Goal: Check status: Check status

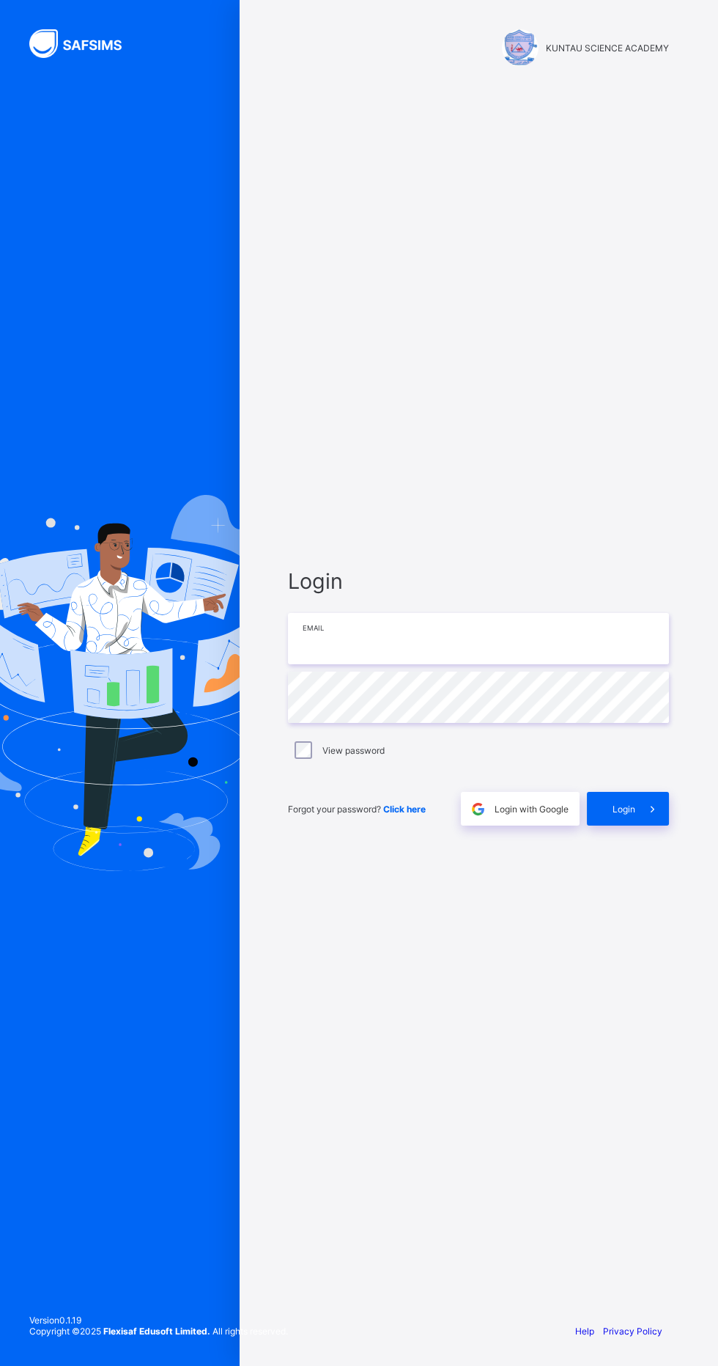
click at [395, 664] on input "email" at bounding box center [478, 638] width 381 height 51
type input "**********"
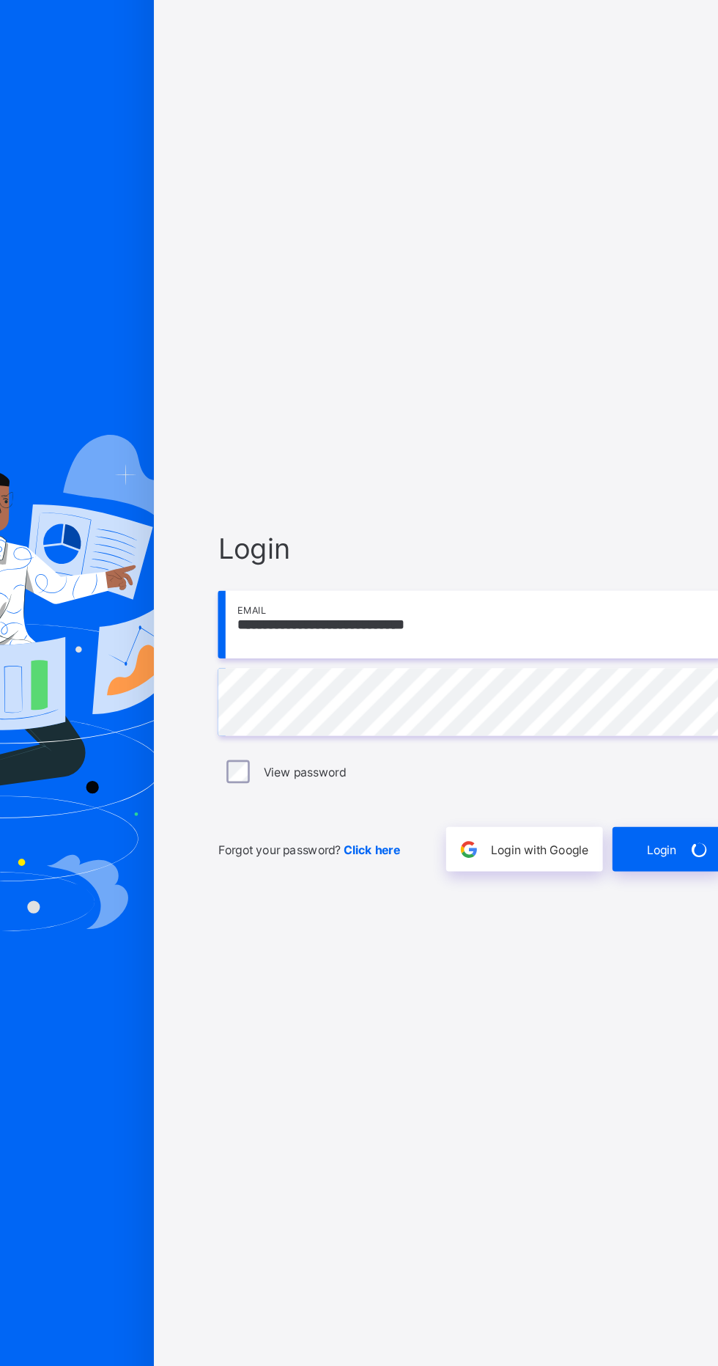
scroll to position [1, 0]
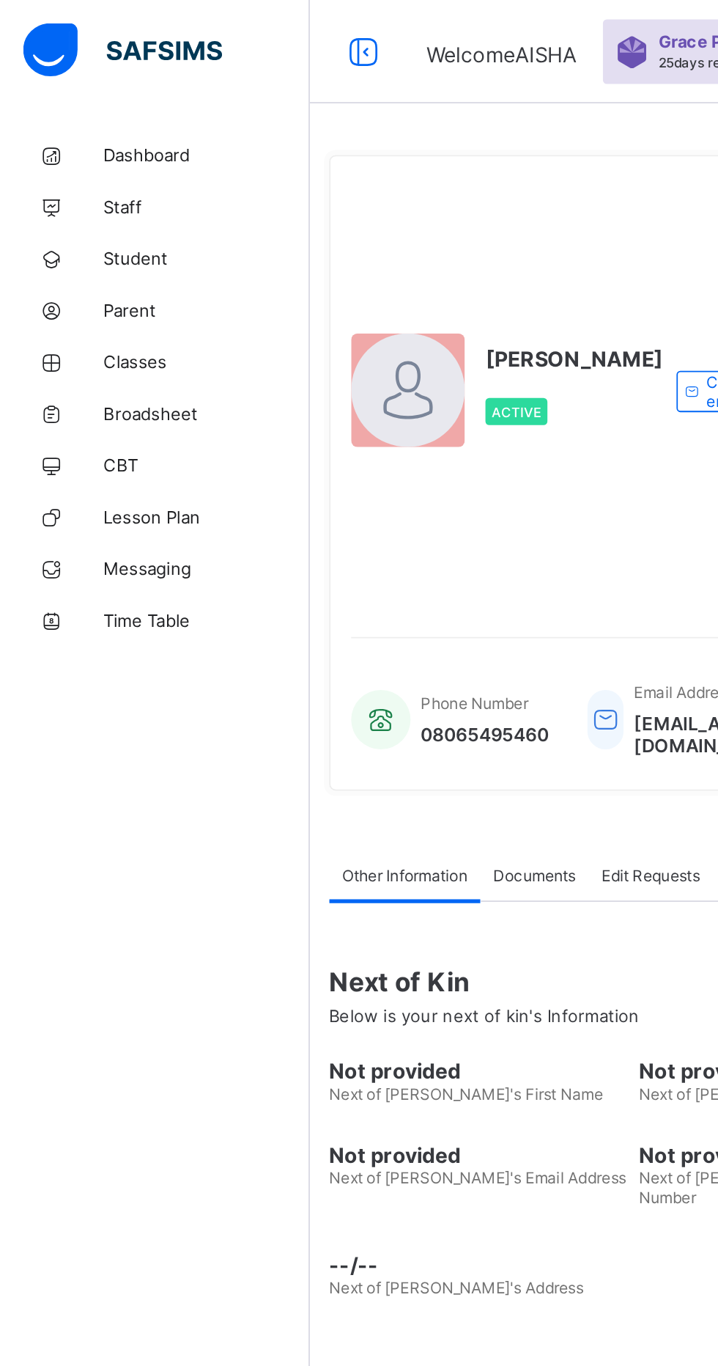
click at [114, 233] on span "Broadsheet" at bounding box center [117, 235] width 117 height 12
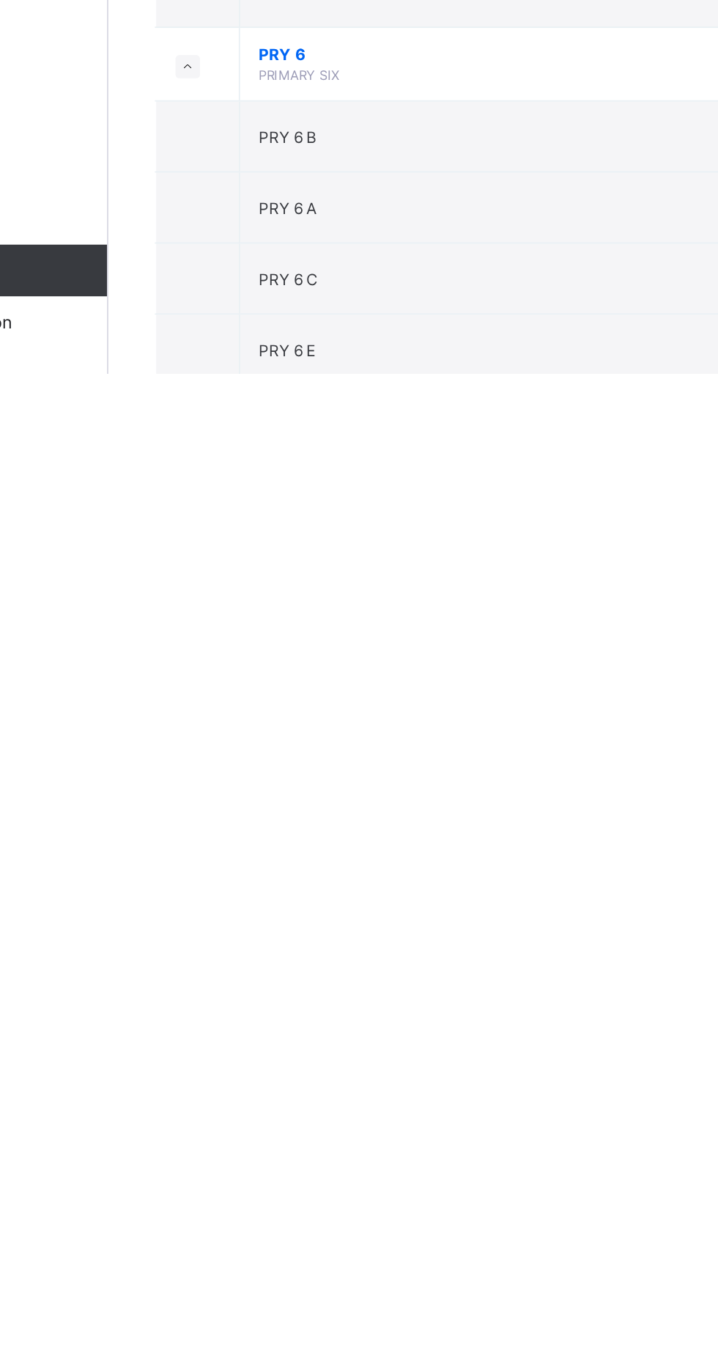
scroll to position [1612, 0]
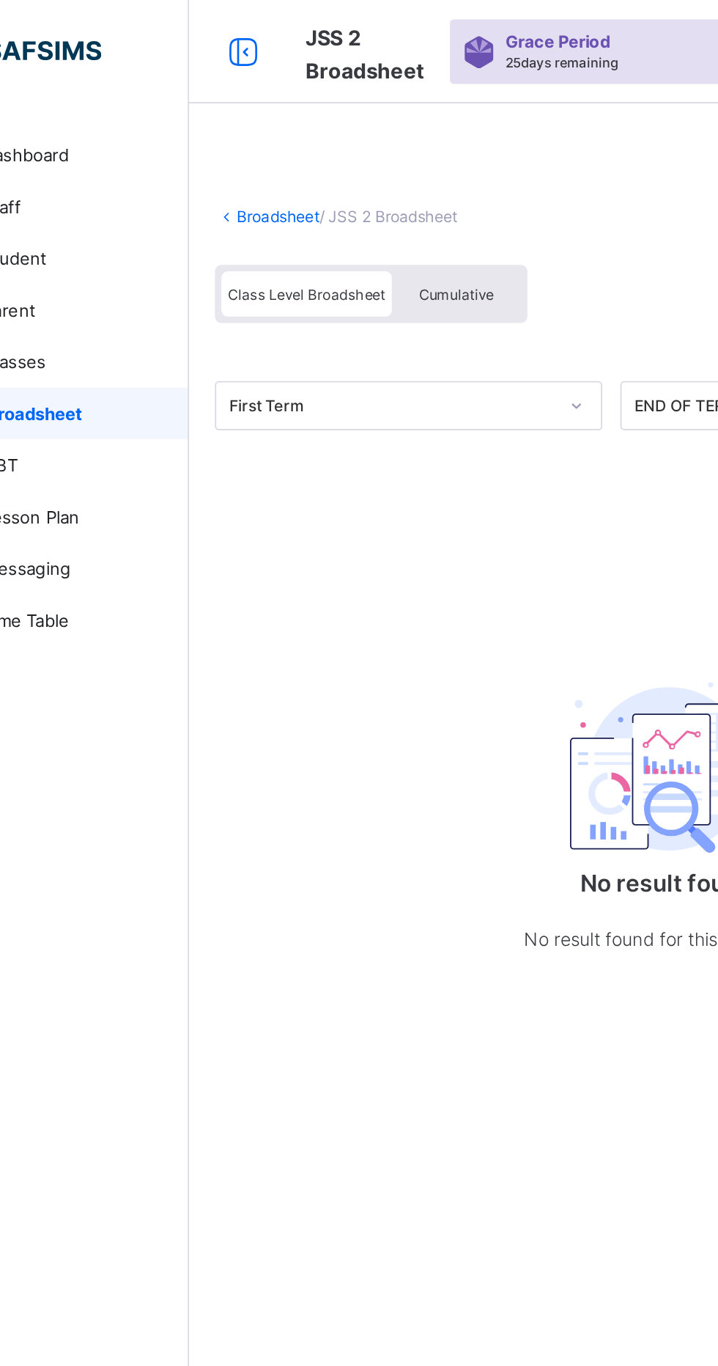
click at [261, 164] on span "Class Level Broadsheet" at bounding box center [242, 167] width 89 height 10
click at [345, 159] on div "Cumulative" at bounding box center [327, 167] width 73 height 26
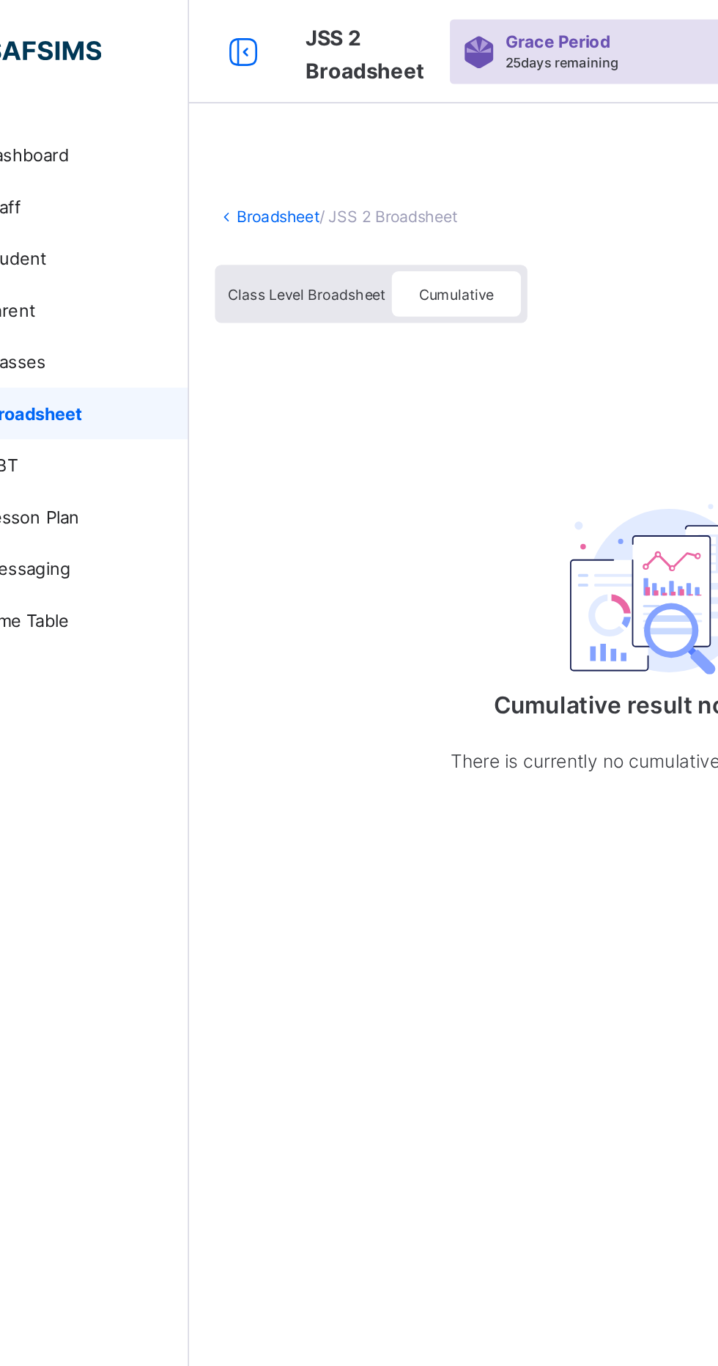
click at [309, 118] on span "/ JSS 2 Broadsheet" at bounding box center [289, 122] width 78 height 11
click at [352, 165] on div "Cumulative" at bounding box center [327, 167] width 73 height 26
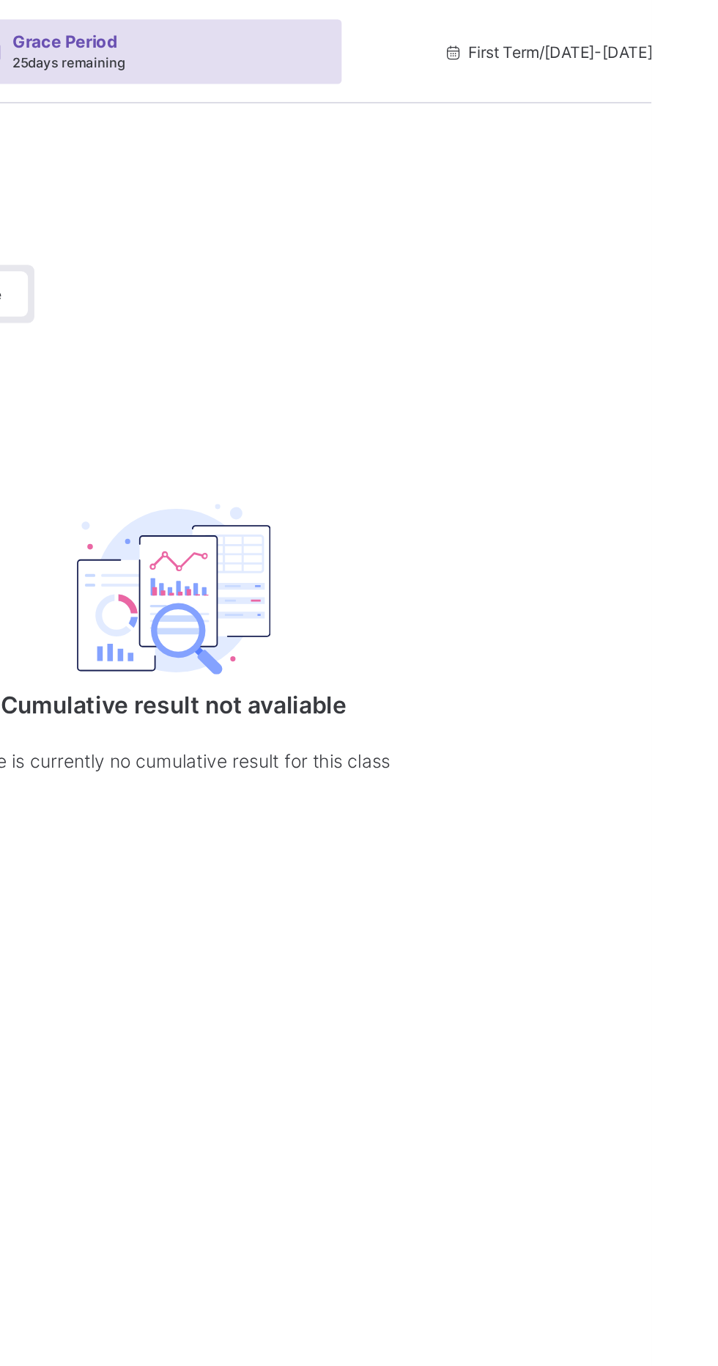
click at [658, 35] on div "First Term / 2025-2026" at bounding box center [659, 29] width 218 height 59
click at [663, 30] on span "First Term / 2025-2026" at bounding box center [659, 29] width 119 height 11
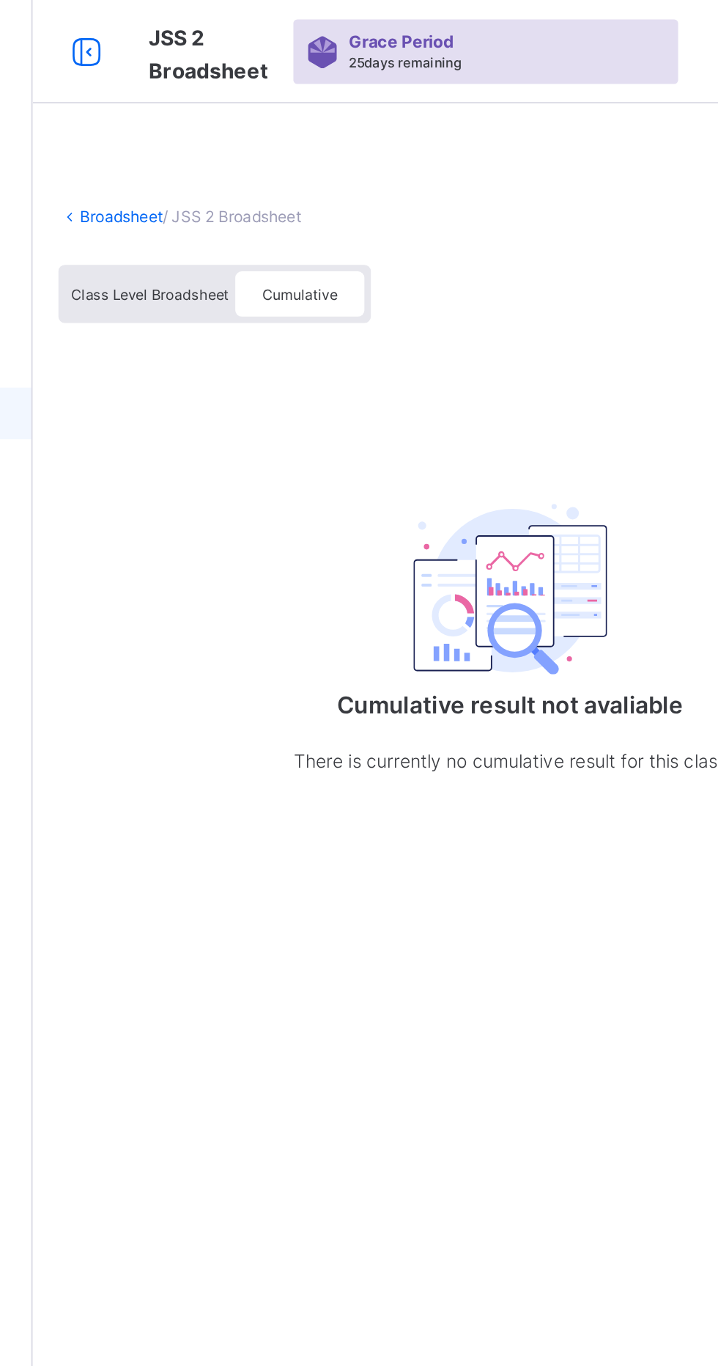
click at [229, 121] on link "Broadsheet" at bounding box center [226, 122] width 47 height 11
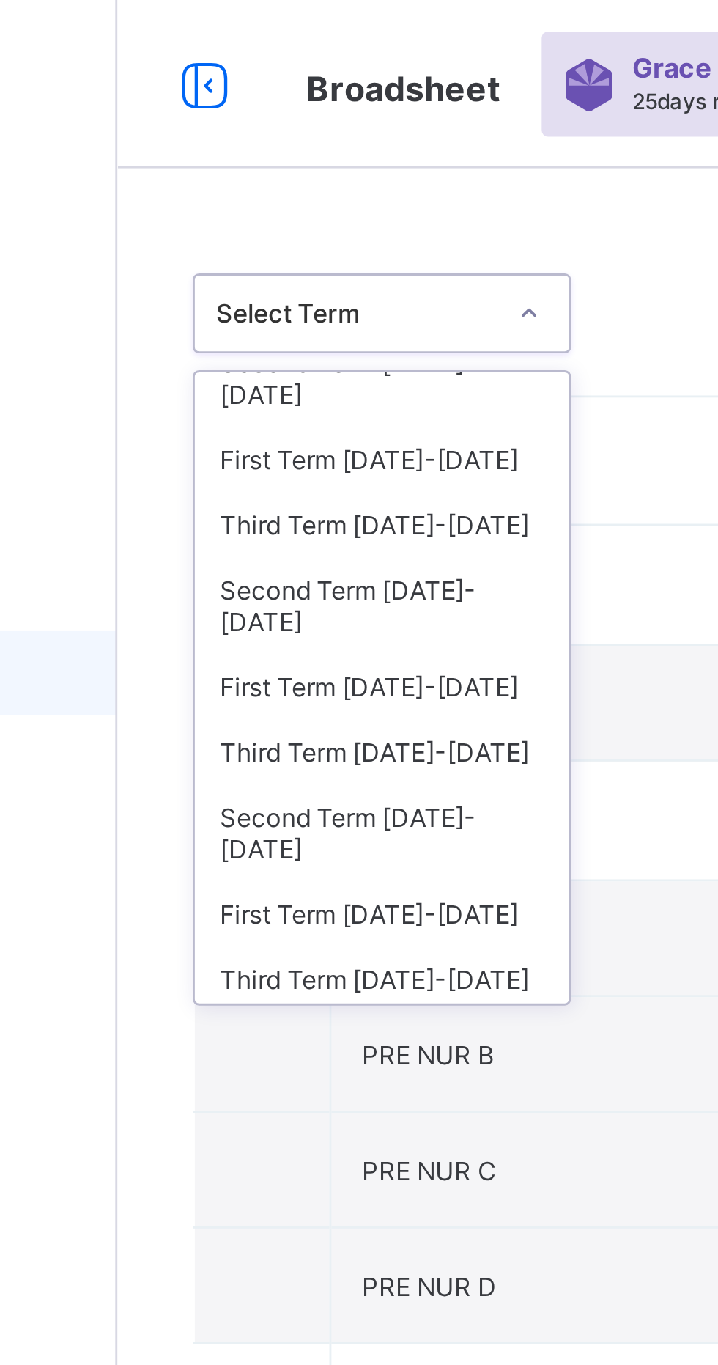
scroll to position [41, 0]
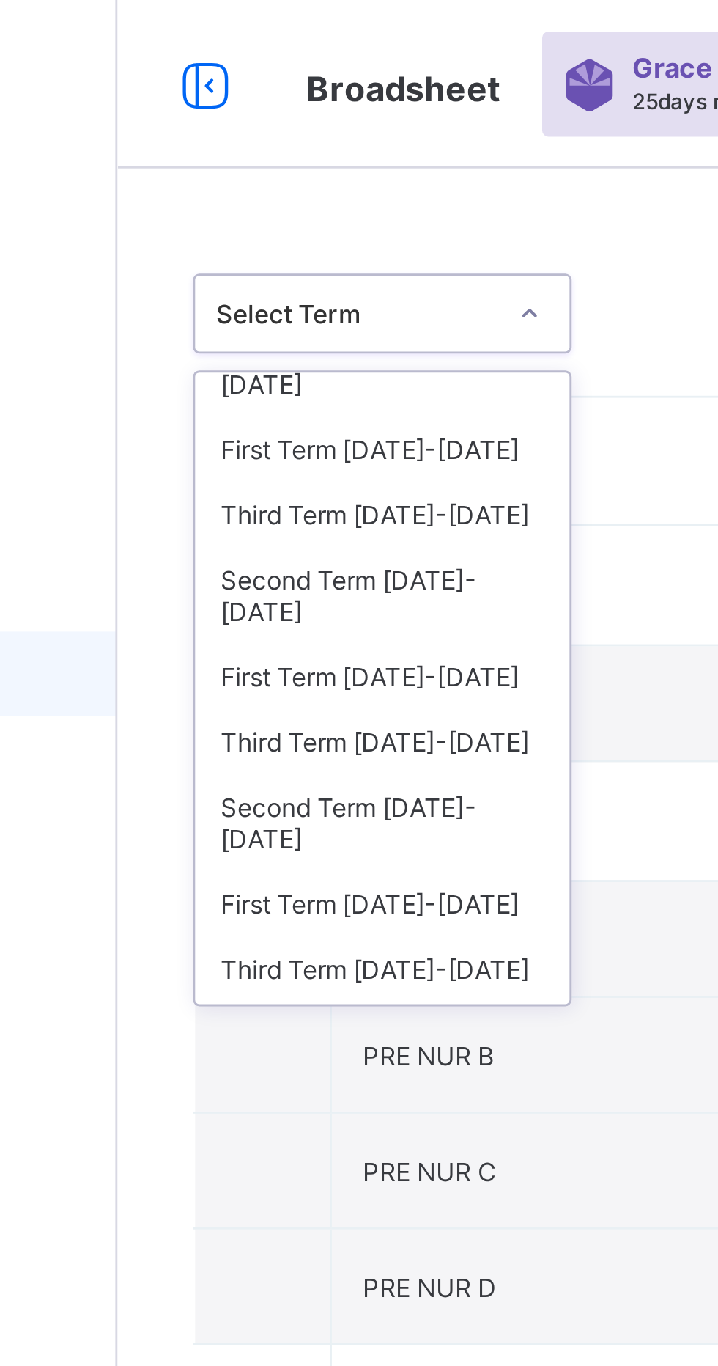
click at [286, 168] on div "Third Term 2024-2025" at bounding box center [268, 179] width 130 height 23
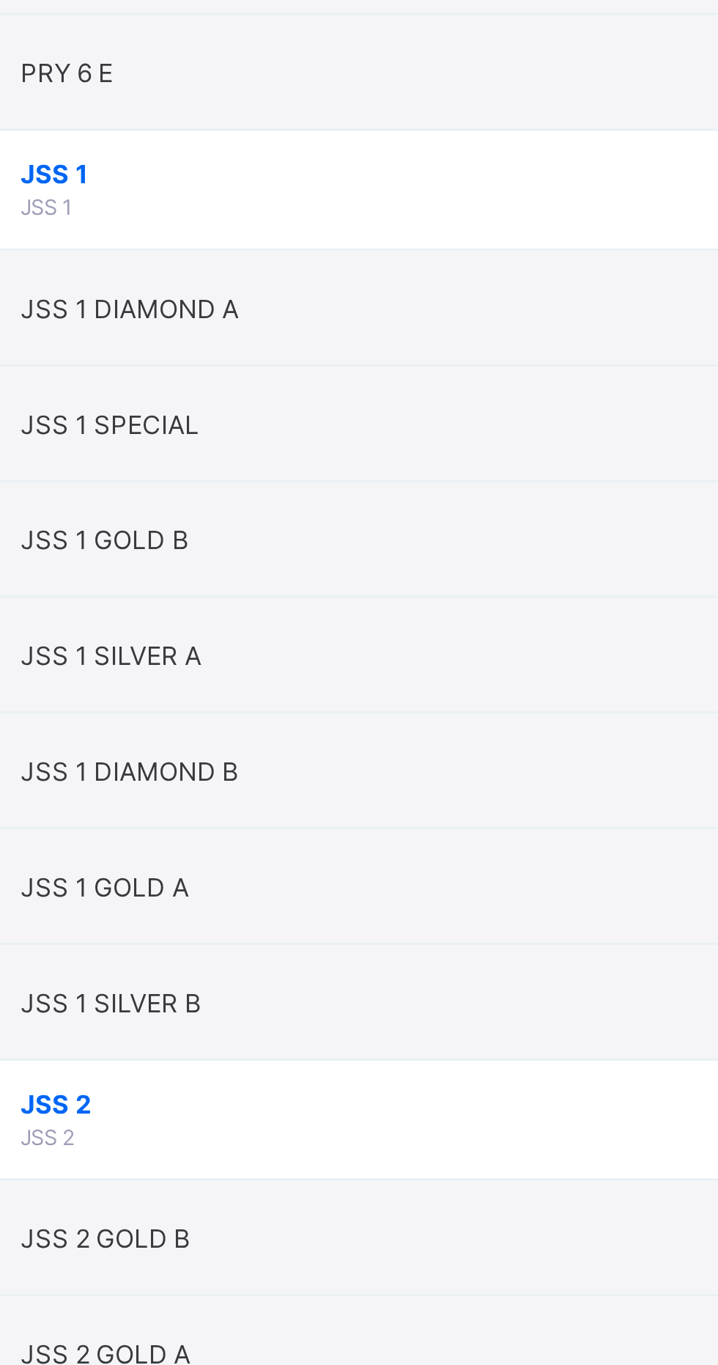
scroll to position [2476, 0]
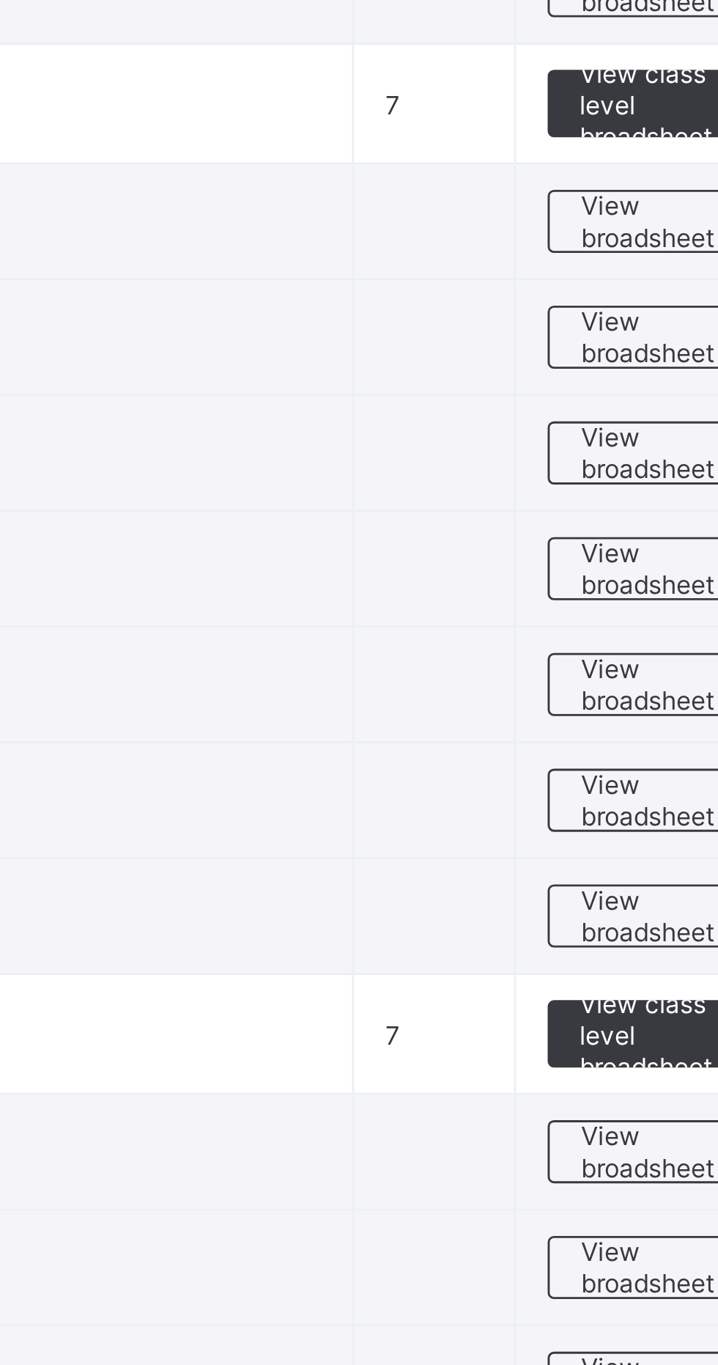
click at [642, 924] on span "View class level broadsheet" at bounding box center [646, 940] width 48 height 33
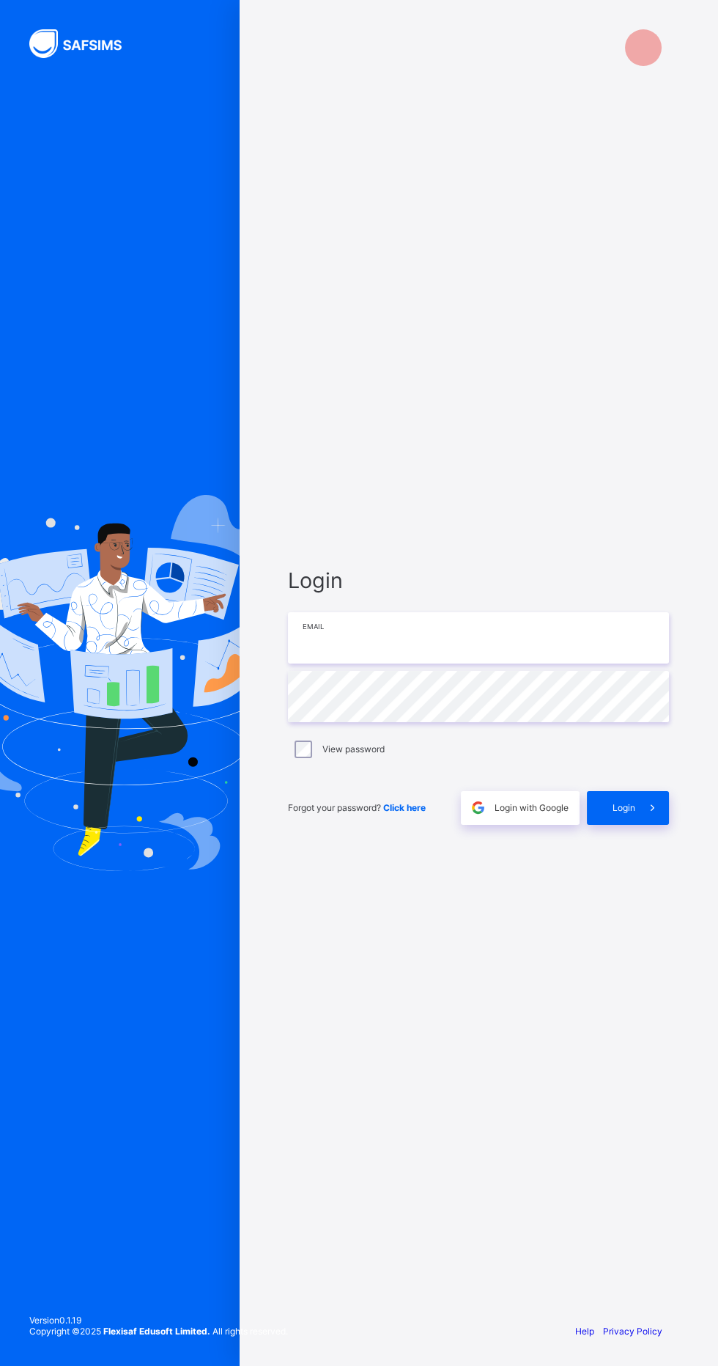
click at [422, 663] on input "email" at bounding box center [478, 637] width 381 height 51
type input "**********"
click at [656, 825] on span at bounding box center [653, 808] width 34 height 34
click at [653, 814] on icon at bounding box center [652, 807] width 16 height 15
click at [449, 663] on input "**********" at bounding box center [478, 637] width 381 height 51
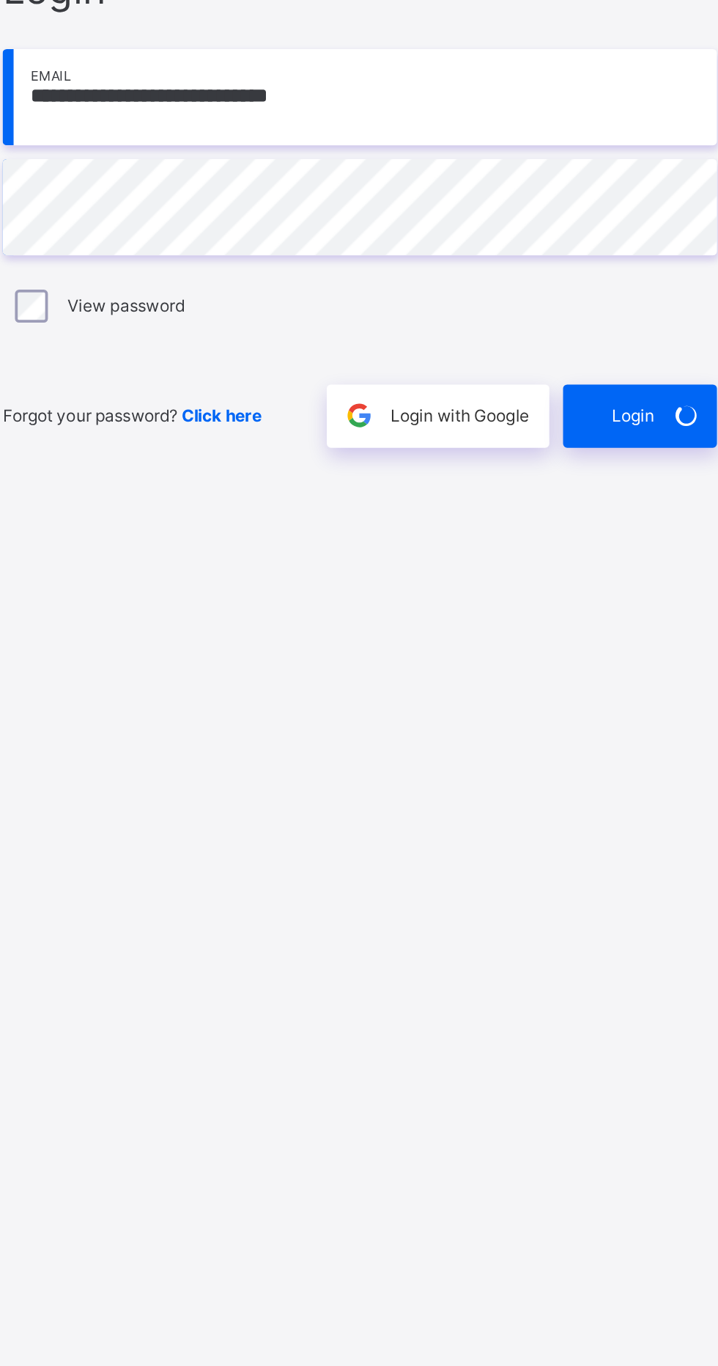
click at [647, 825] on div "Login" at bounding box center [628, 808] width 82 height 34
click at [643, 825] on div "Login" at bounding box center [628, 808] width 82 height 34
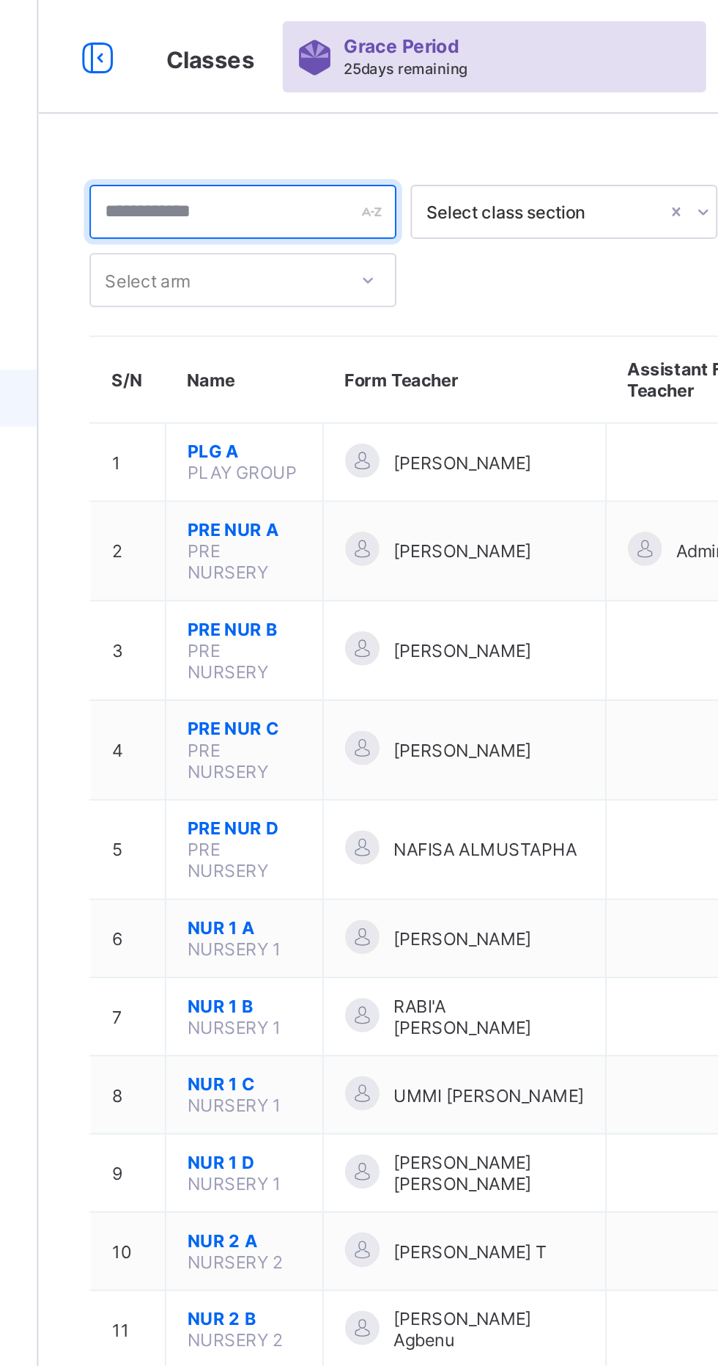
click at [341, 107] on input "text" at bounding box center [281, 109] width 158 height 28
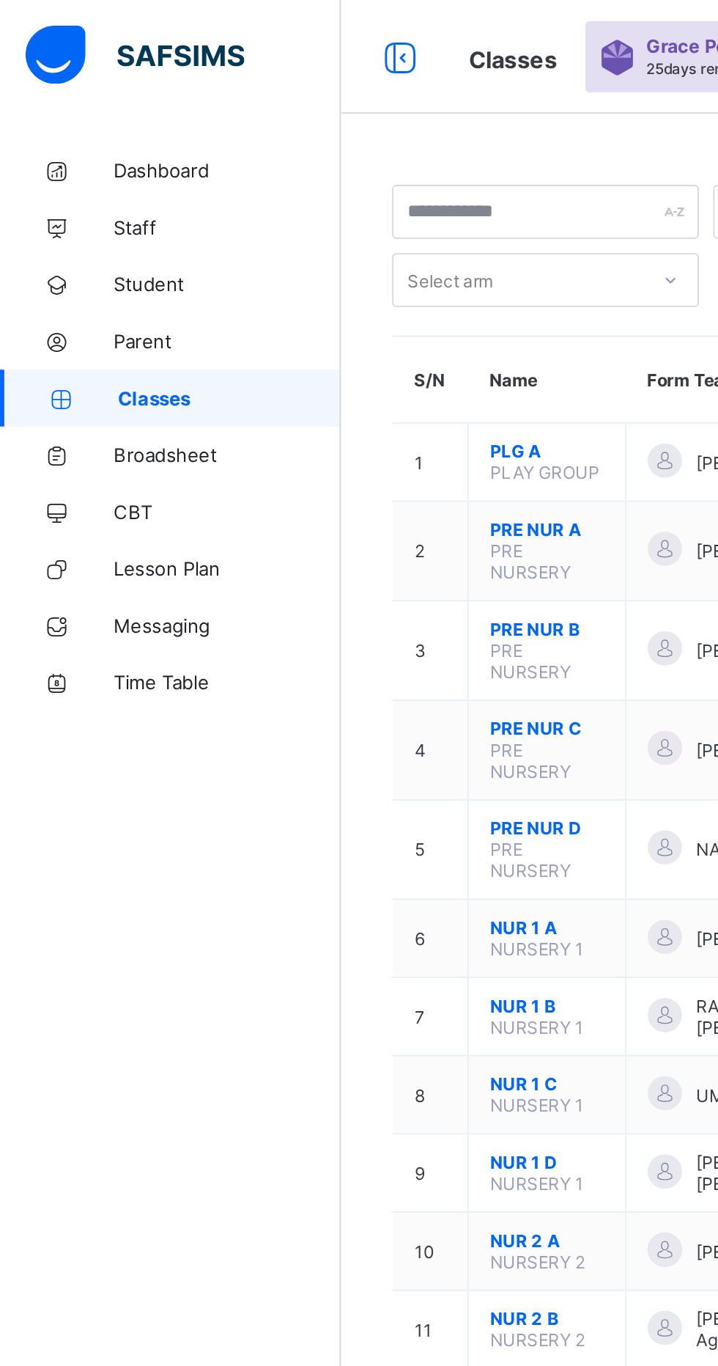
click at [118, 226] on link "Broadsheet" at bounding box center [88, 234] width 176 height 29
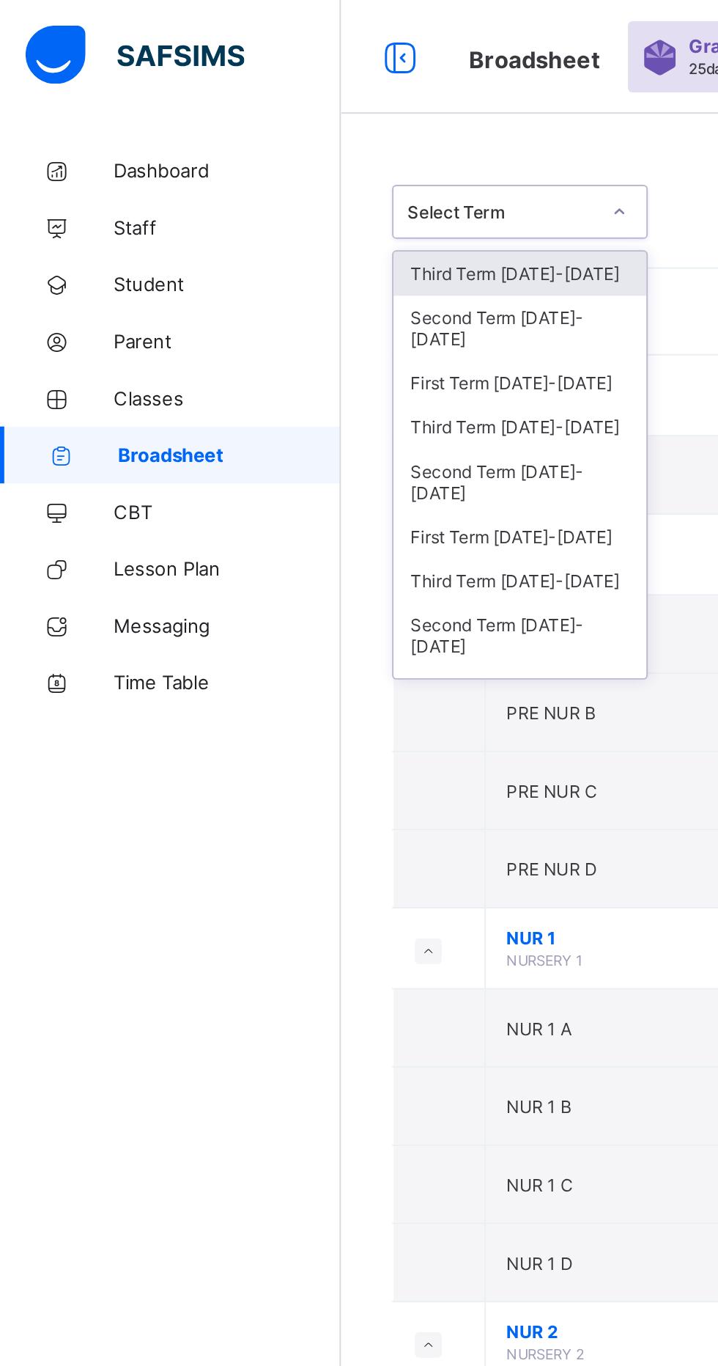
click at [300, 209] on div "Third Term 2024-2025" at bounding box center [268, 220] width 130 height 23
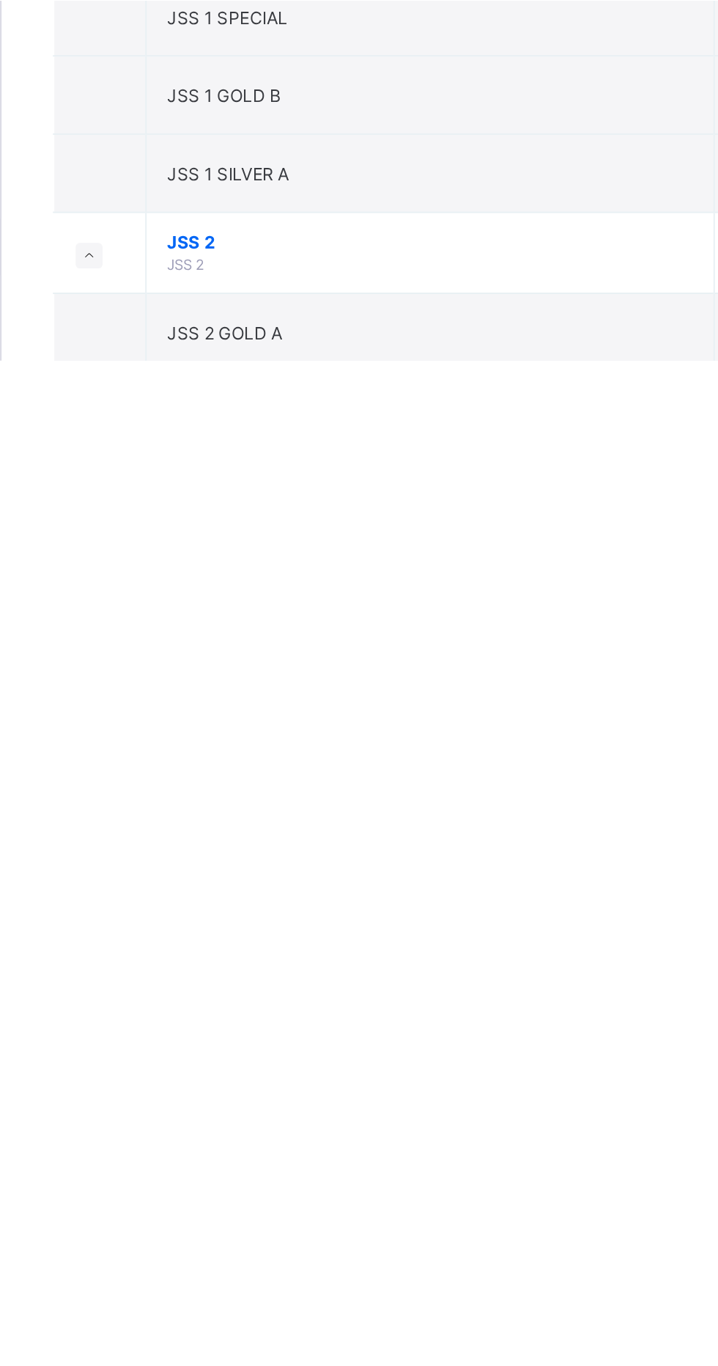
scroll to position [2184, 0]
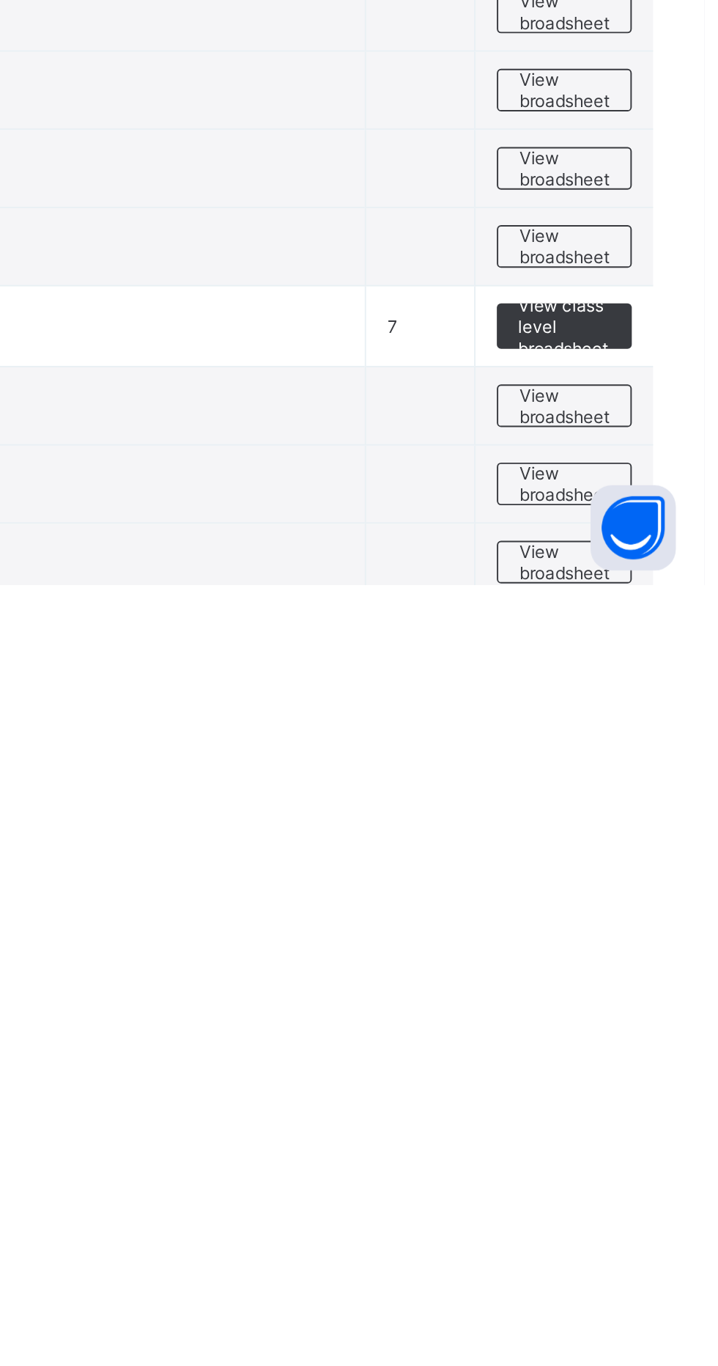
click at [647, 1216] on span "View class level broadsheet" at bounding box center [646, 1232] width 48 height 33
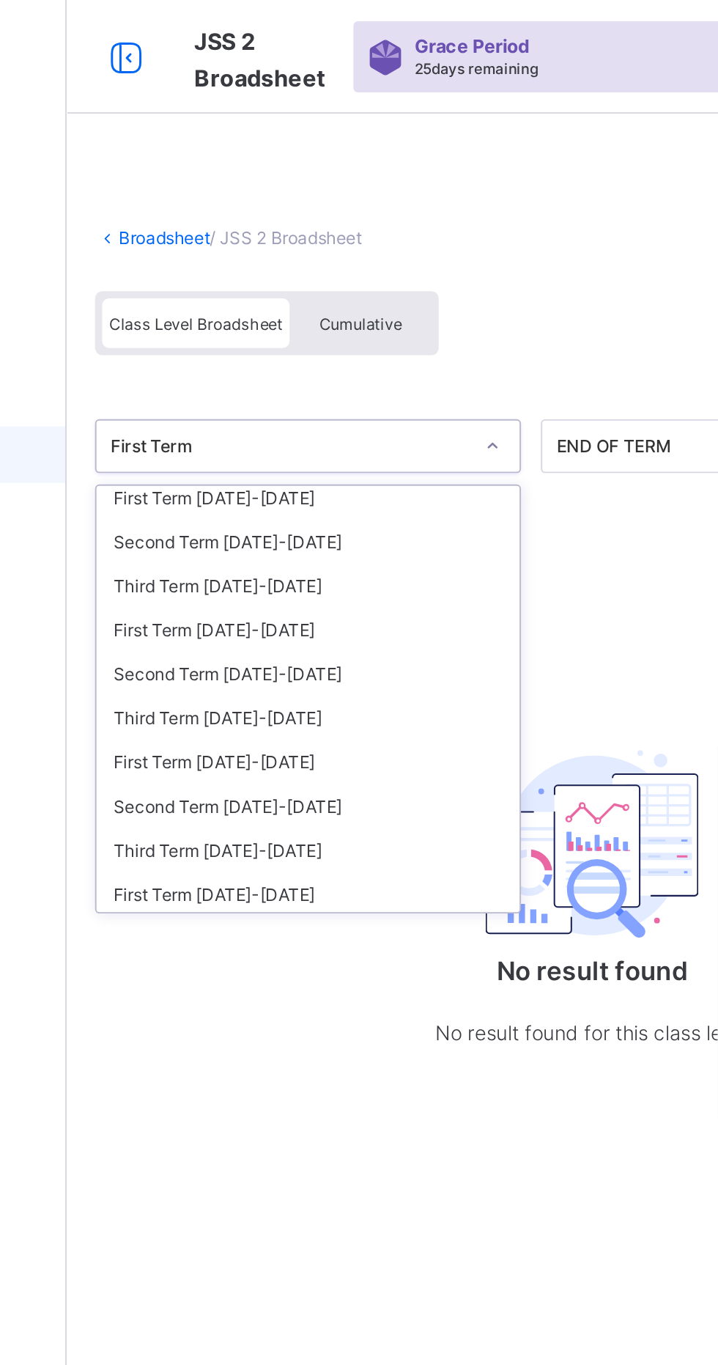
scroll to position [84, 0]
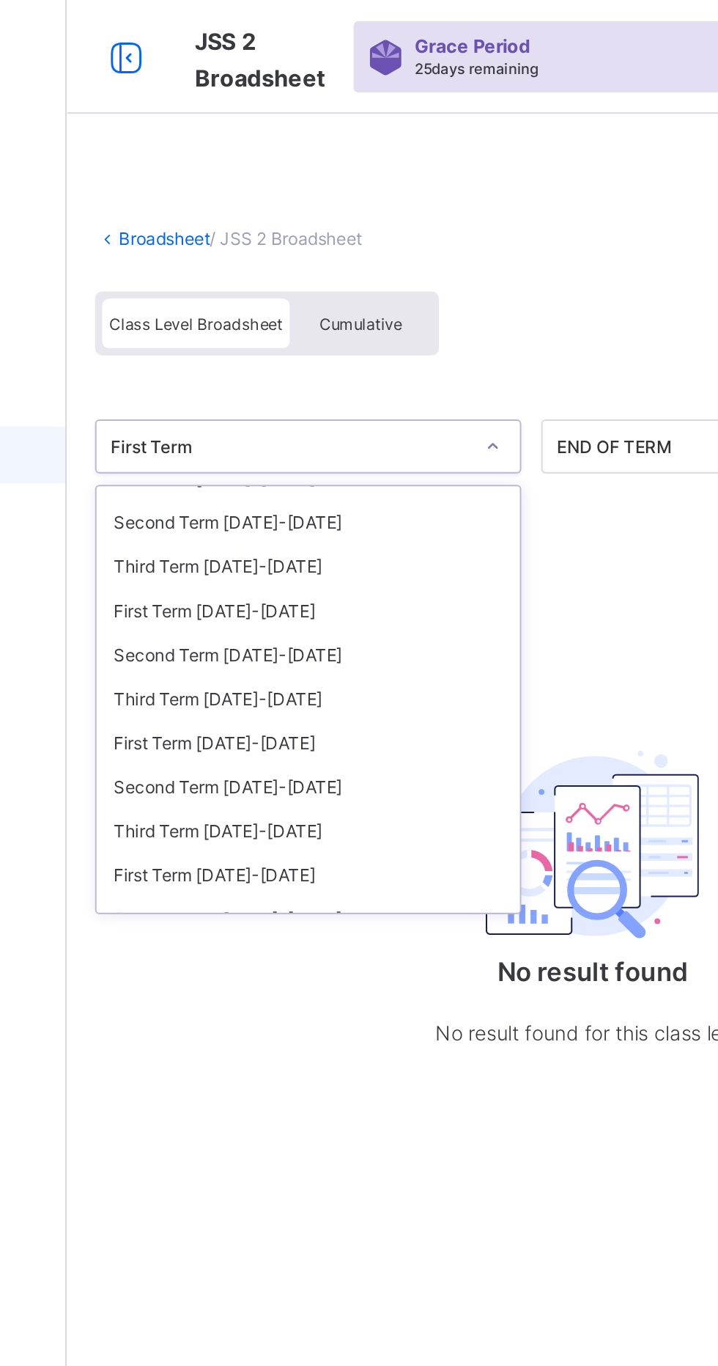
click at [278, 288] on div "Third Term 2024-2025" at bounding box center [300, 292] width 218 height 23
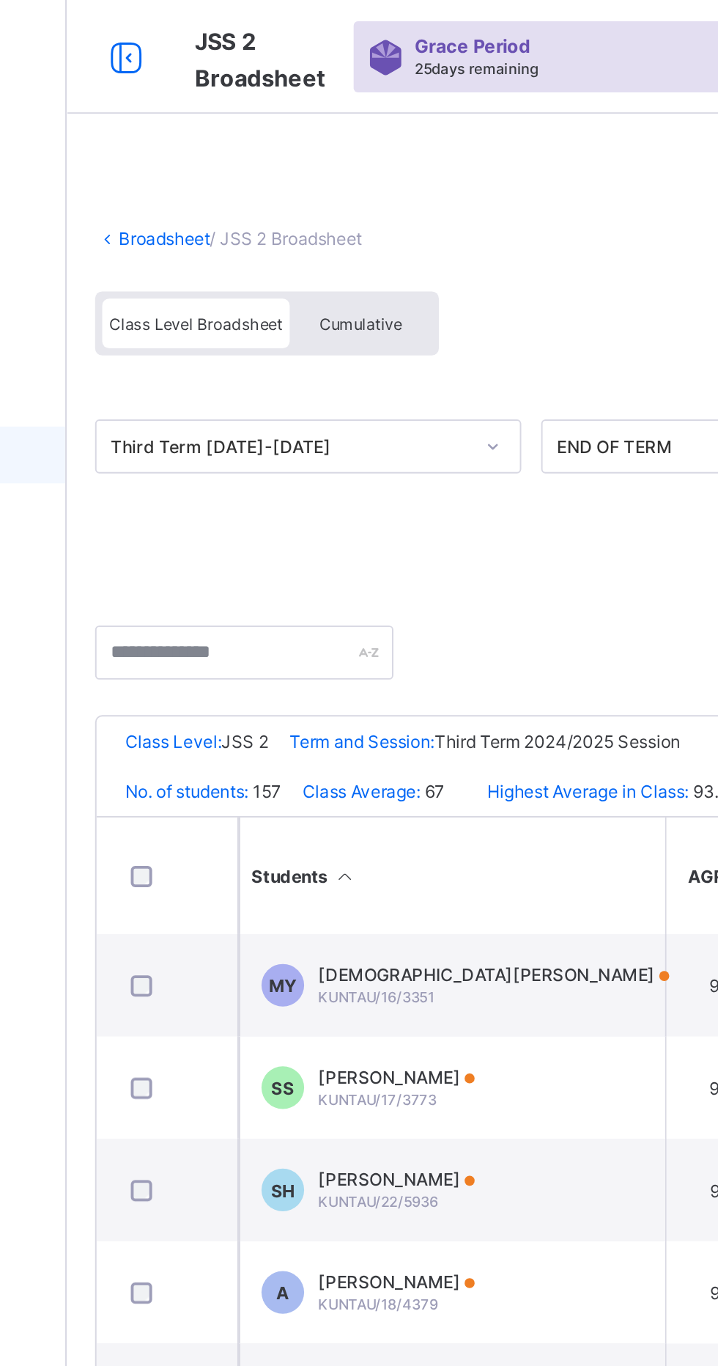
click at [345, 163] on span "Cumulative" at bounding box center [327, 167] width 43 height 10
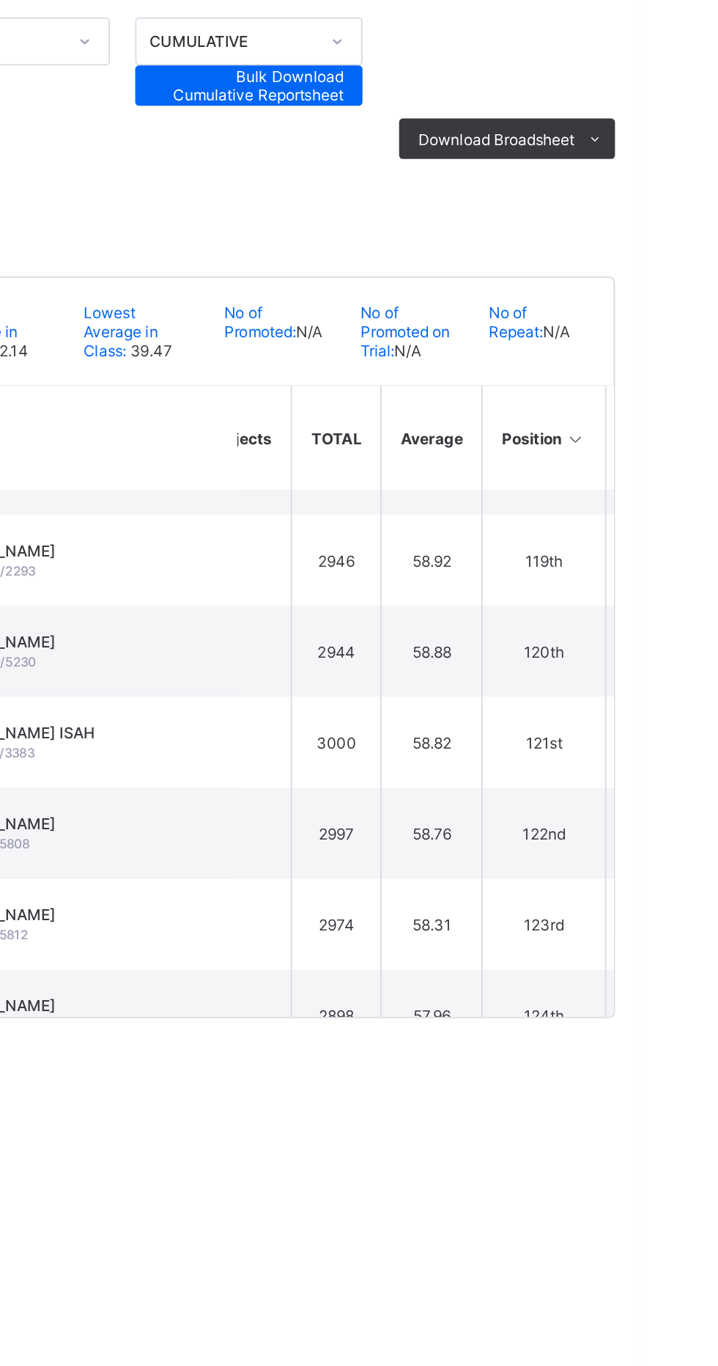
scroll to position [6055, 1062]
